Goal: Task Accomplishment & Management: Complete application form

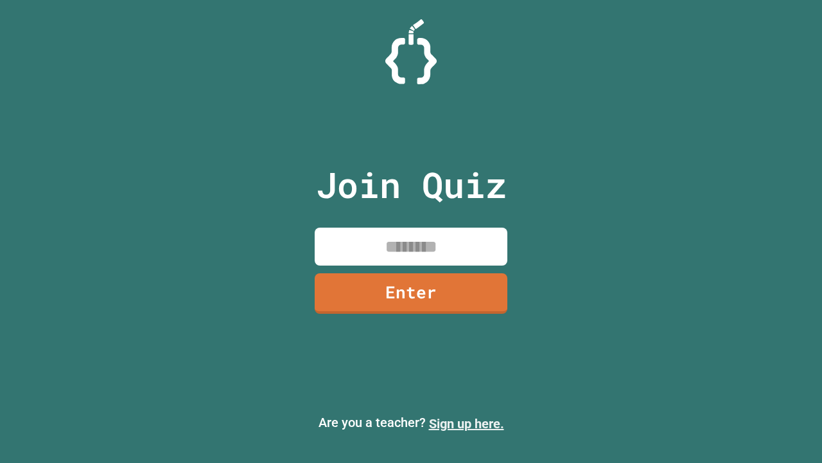
click at [466, 423] on link "Sign up here." at bounding box center [466, 423] width 75 height 15
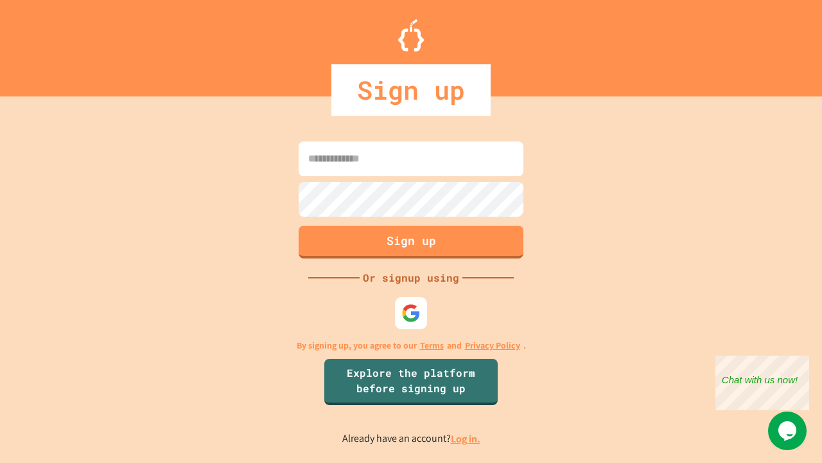
click at [466, 438] on link "Log in." at bounding box center [466, 438] width 30 height 13
